Goal: Transaction & Acquisition: Purchase product/service

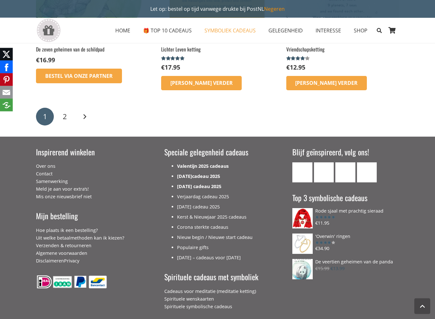
scroll to position [1025, 0]
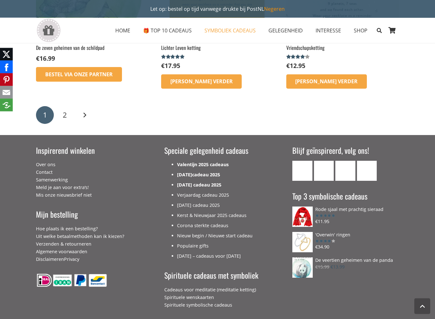
click at [67, 116] on link "2" at bounding box center [65, 116] width 18 height 18
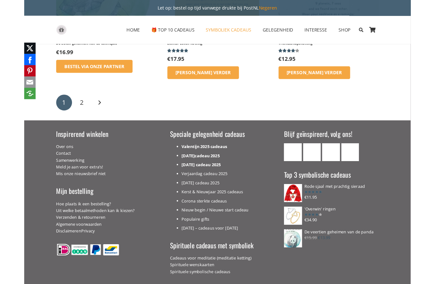
scroll to position [1043, 0]
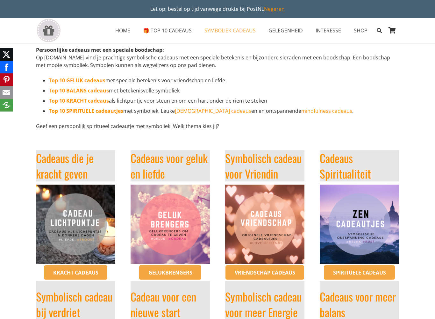
scroll to position [39, 0]
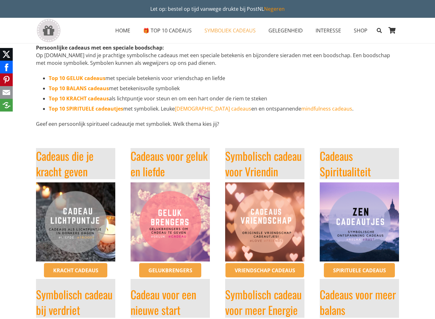
click at [93, 78] on strong "Top 10 GELUK cadeaus" at bounding box center [77, 78] width 57 height 7
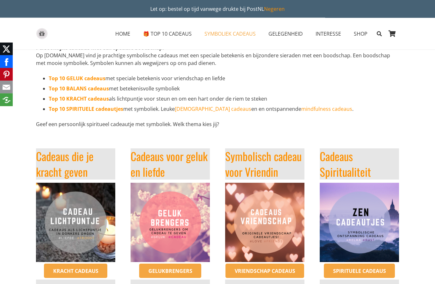
scroll to position [0, 0]
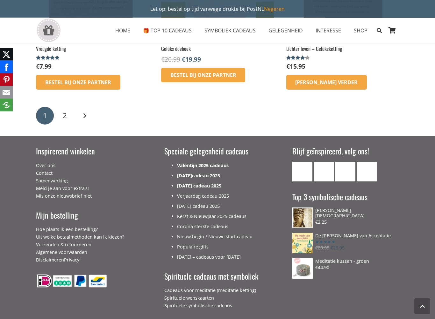
scroll to position [933, 0]
click at [70, 115] on link "2" at bounding box center [65, 116] width 18 height 18
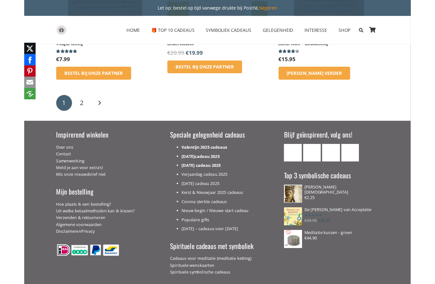
scroll to position [951, 0]
